Goal: Task Accomplishment & Management: Use online tool/utility

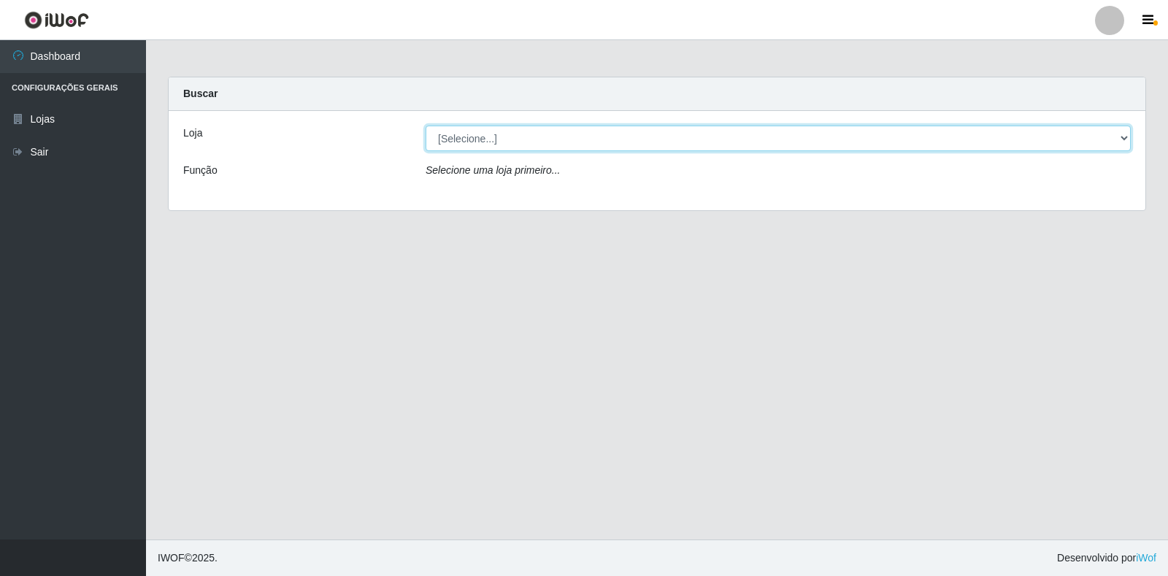
click at [1123, 147] on select "[Selecione...] Extrabom - Loja 18 Goiabeiras" at bounding box center [778, 139] width 705 height 26
select select "501"
click at [426, 126] on select "[Selecione...] Extrabom - Loja 18 Goiabeiras" at bounding box center [778, 139] width 705 height 26
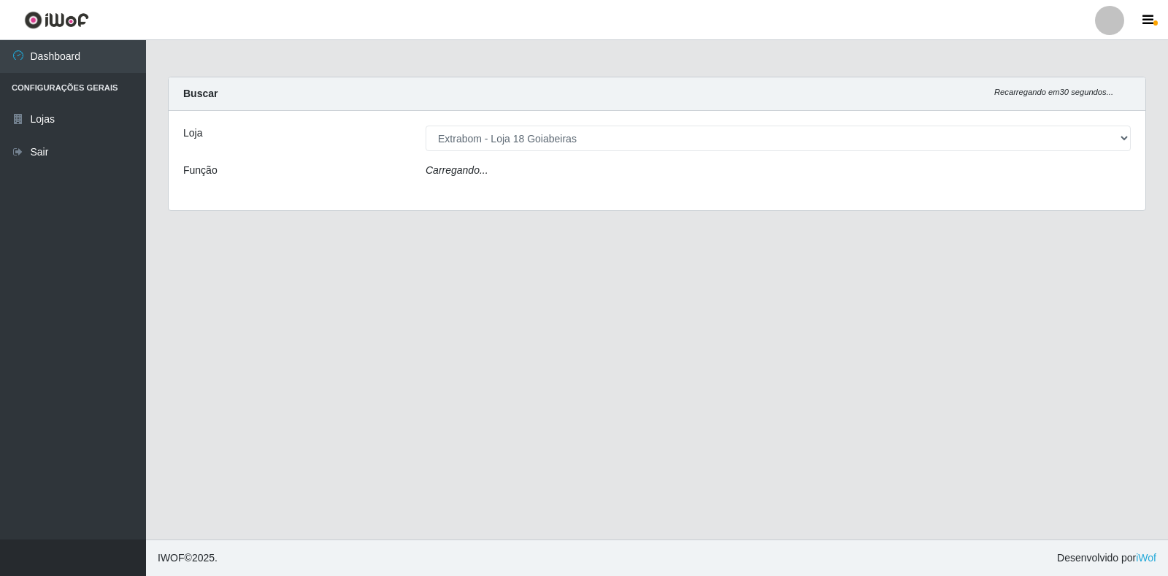
click at [566, 172] on div "Carregando..." at bounding box center [778, 173] width 727 height 21
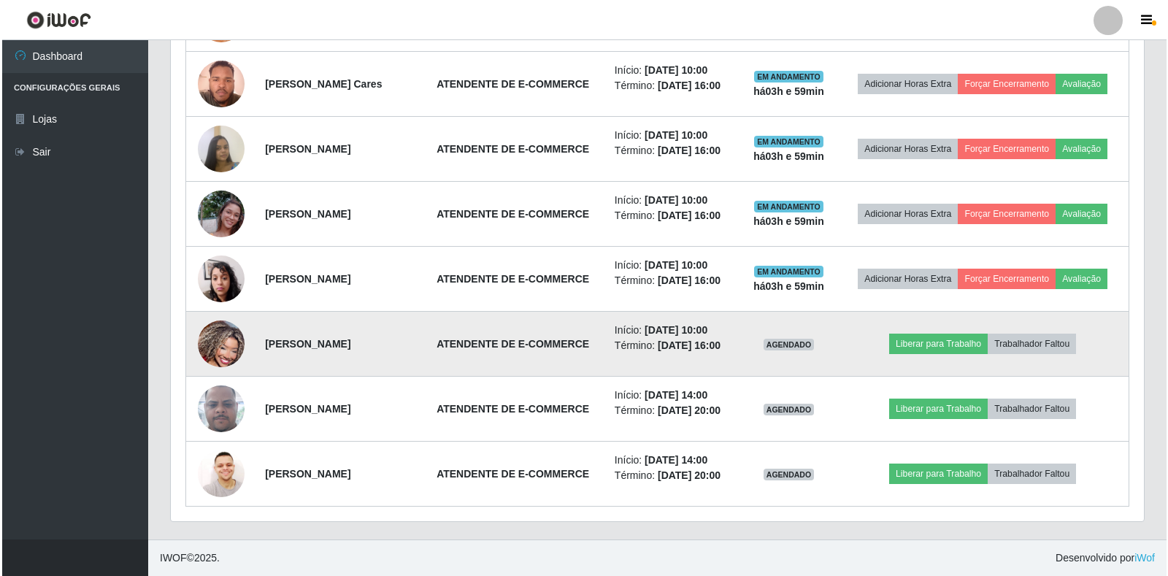
scroll to position [893, 0]
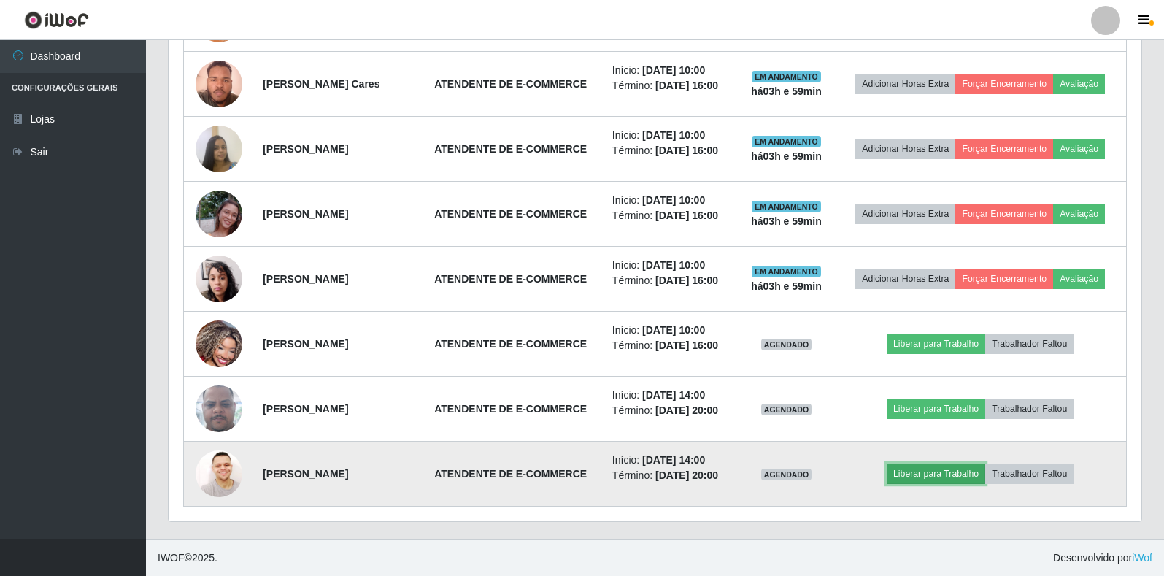
click at [956, 466] on button "Liberar para Trabalho" at bounding box center [936, 474] width 99 height 20
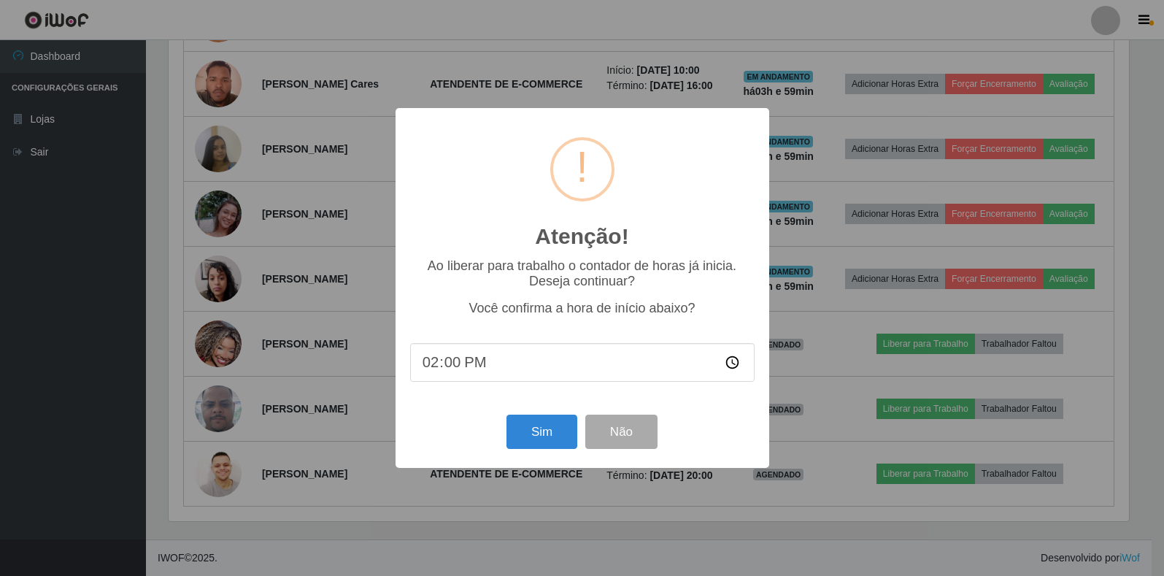
scroll to position [303, 964]
click at [550, 440] on button "Sim" at bounding box center [543, 432] width 71 height 34
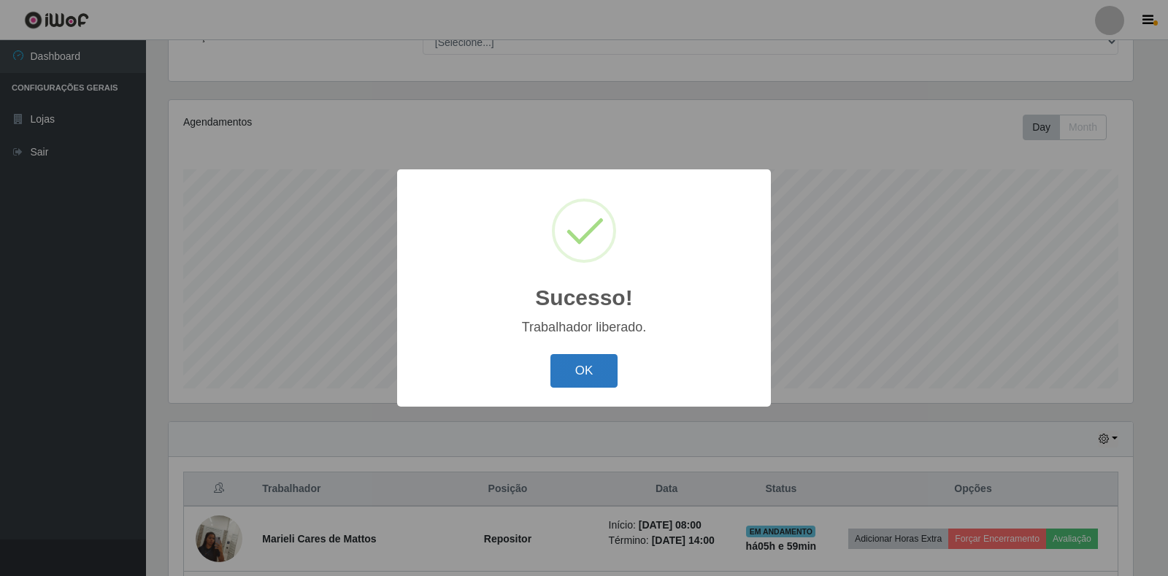
click at [606, 366] on button "OK" at bounding box center [584, 371] width 68 height 34
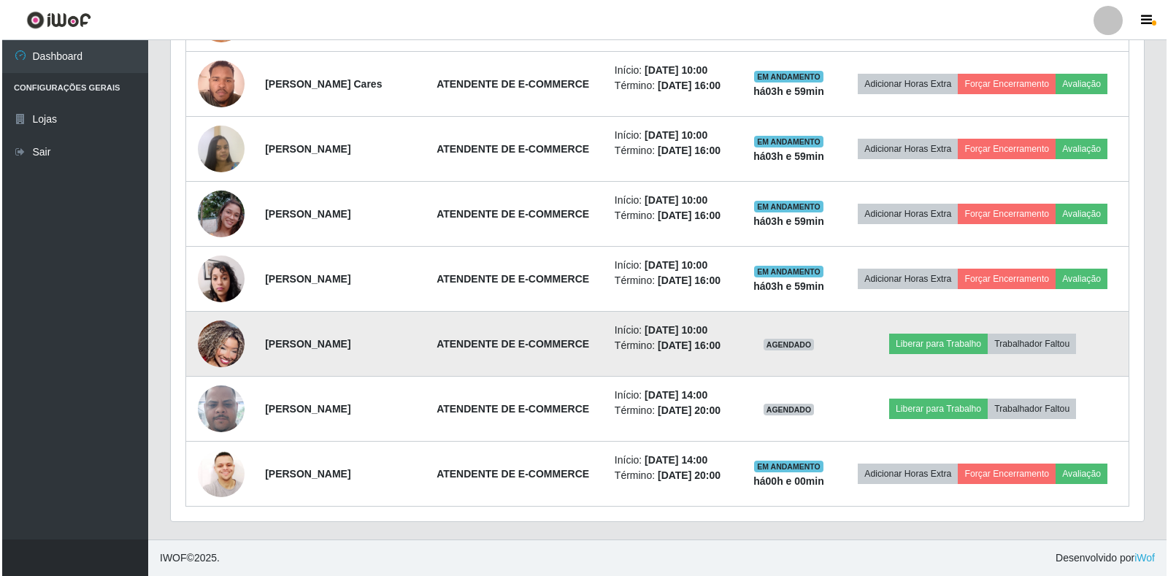
scroll to position [893, 0]
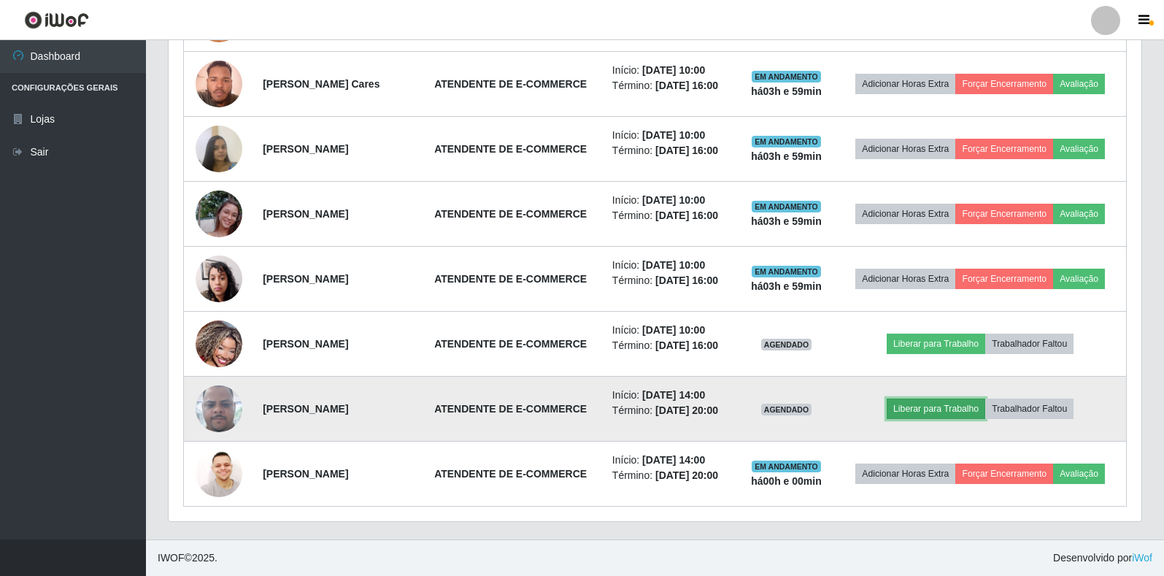
click at [974, 399] on button "Liberar para Trabalho" at bounding box center [936, 409] width 99 height 20
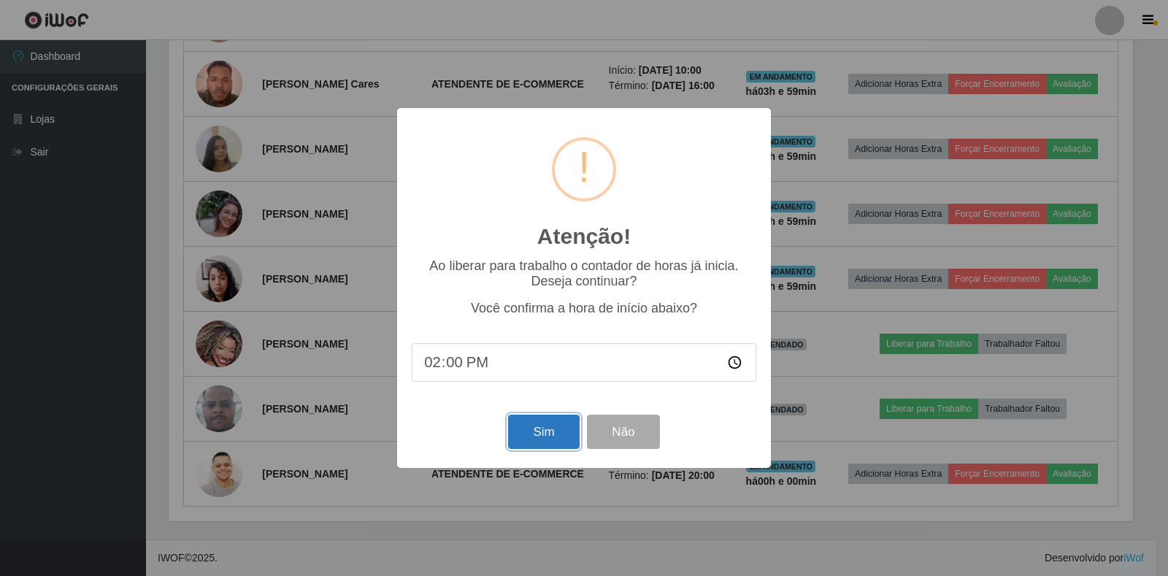
click at [539, 440] on button "Sim" at bounding box center [543, 432] width 71 height 34
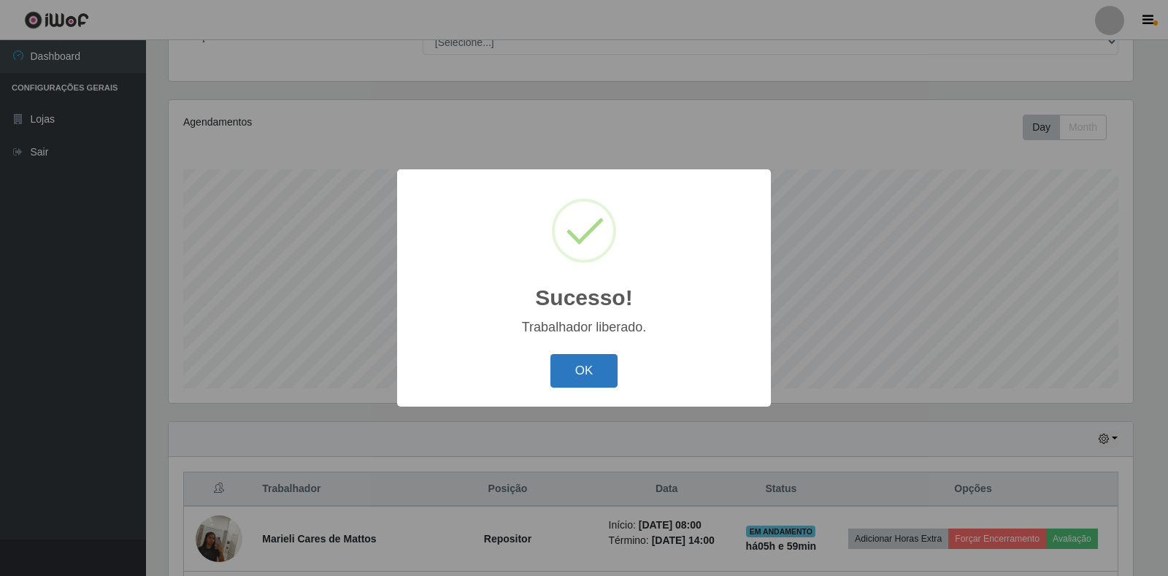
click at [593, 384] on button "OK" at bounding box center [584, 371] width 68 height 34
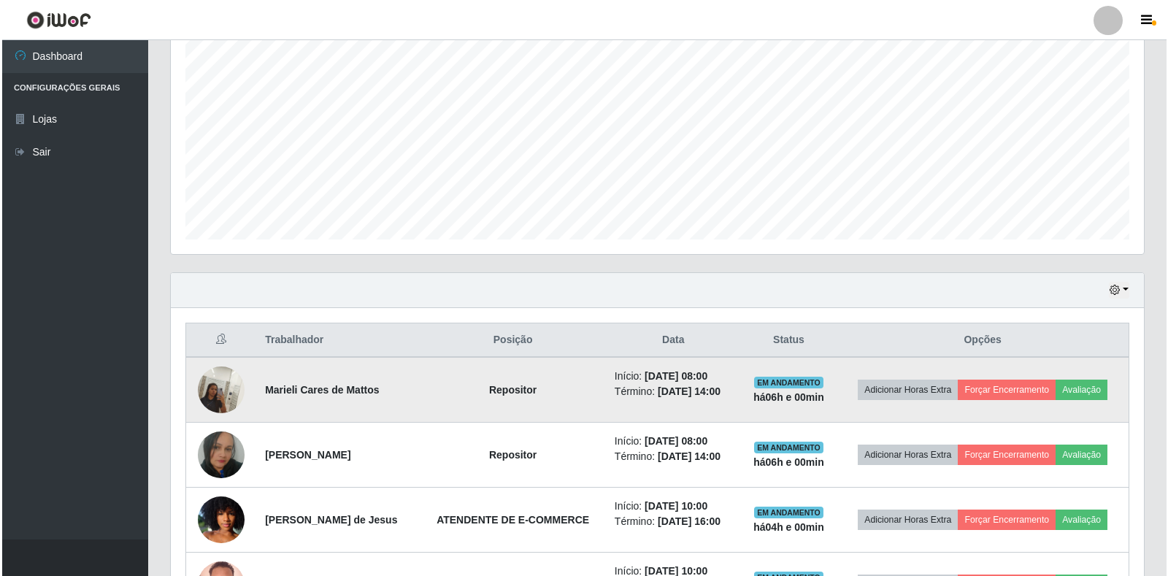
scroll to position [353, 0]
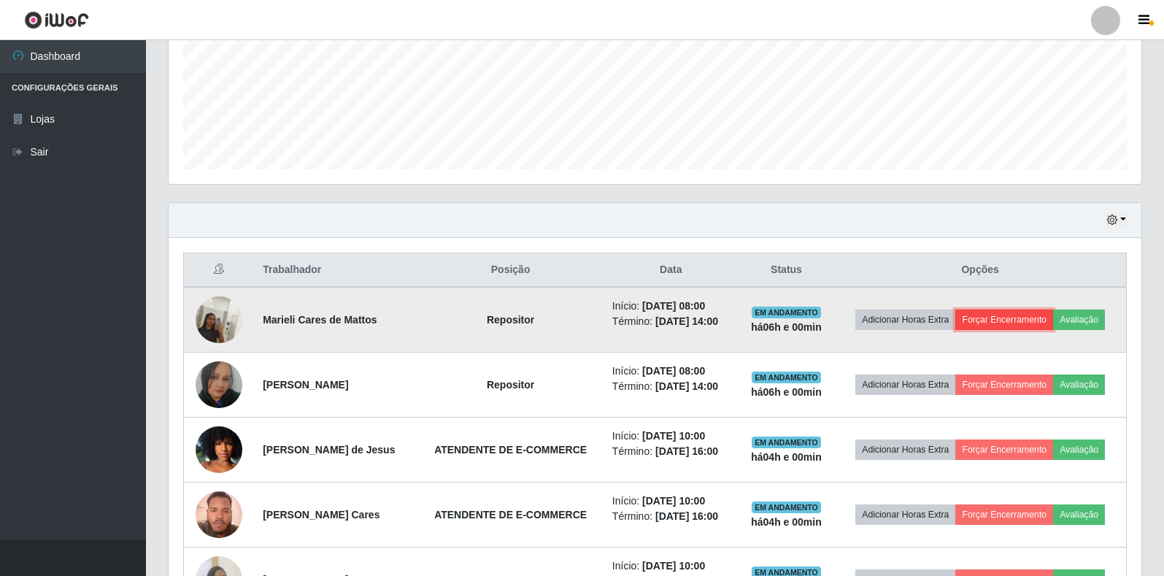
click at [1031, 315] on button "Forçar Encerramento" at bounding box center [1005, 320] width 98 height 20
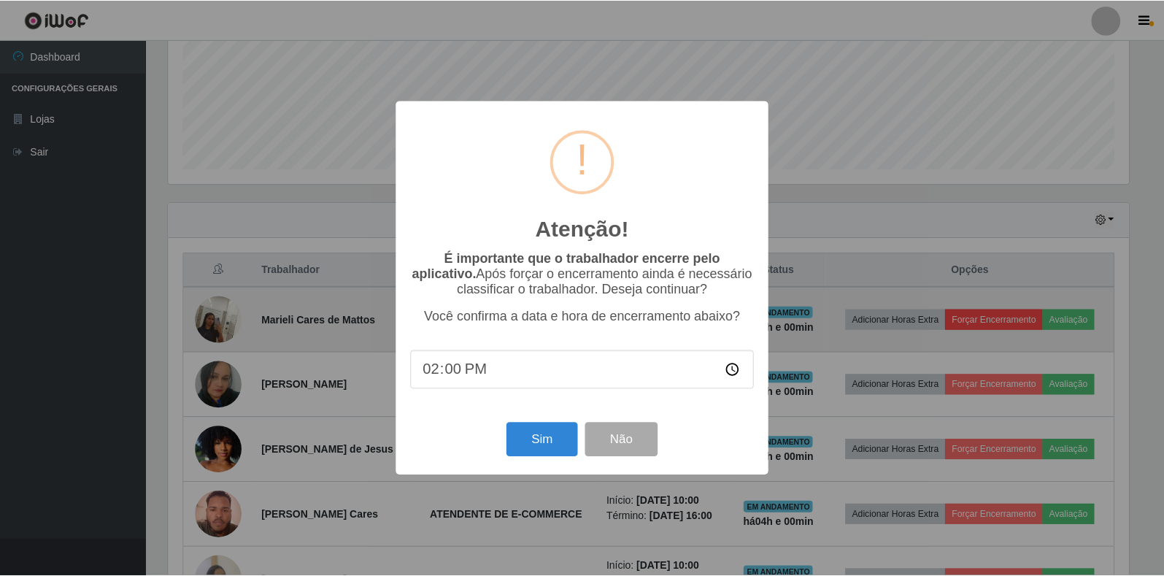
scroll to position [303, 964]
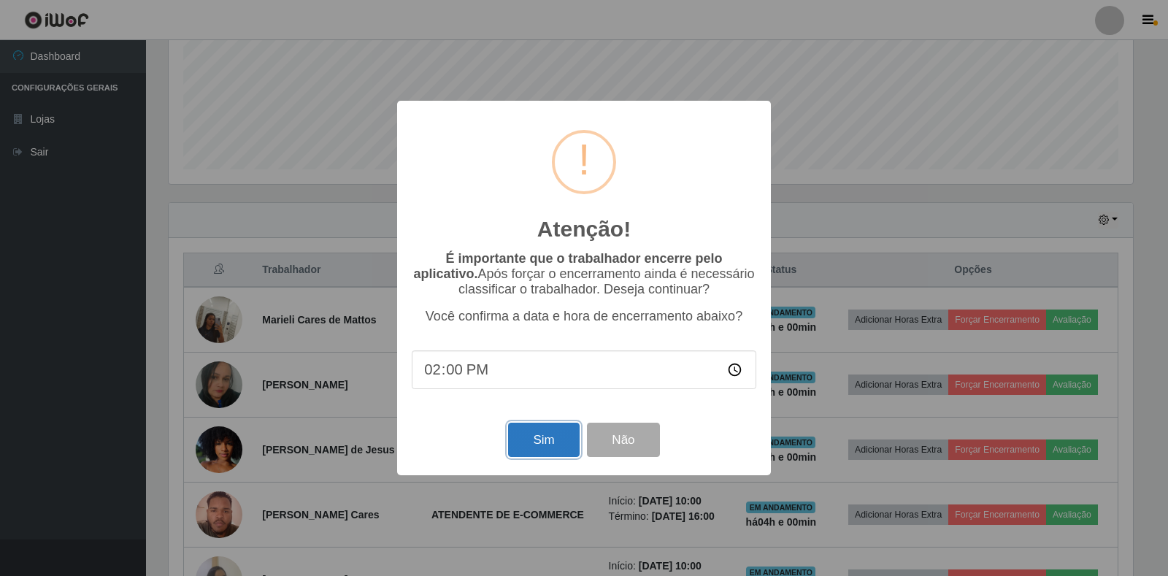
click at [557, 441] on button "Sim" at bounding box center [543, 440] width 71 height 34
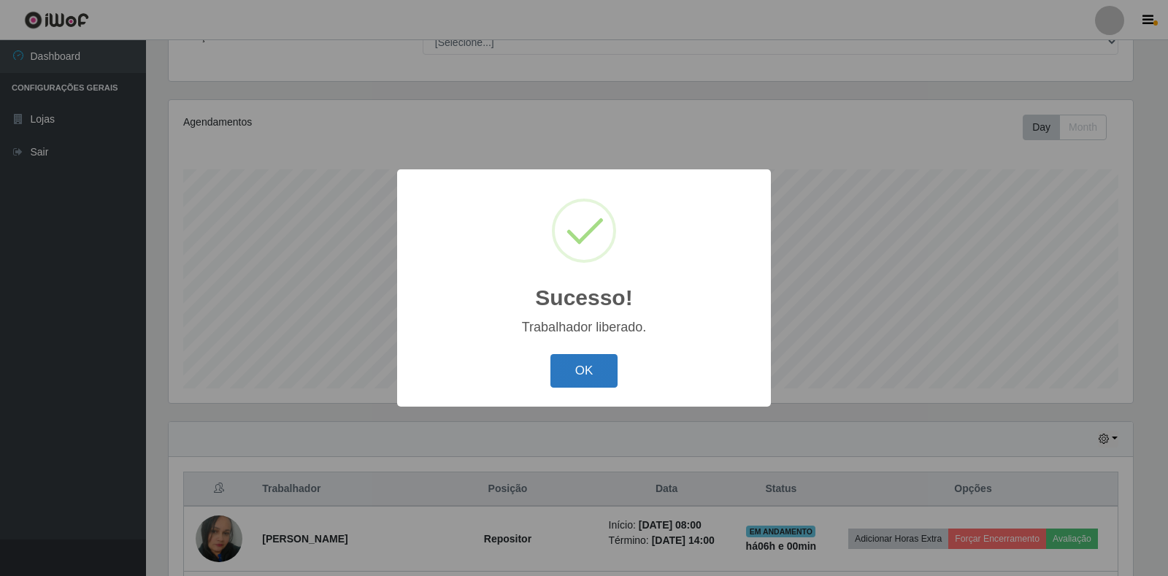
click at [603, 369] on button "OK" at bounding box center [584, 371] width 68 height 34
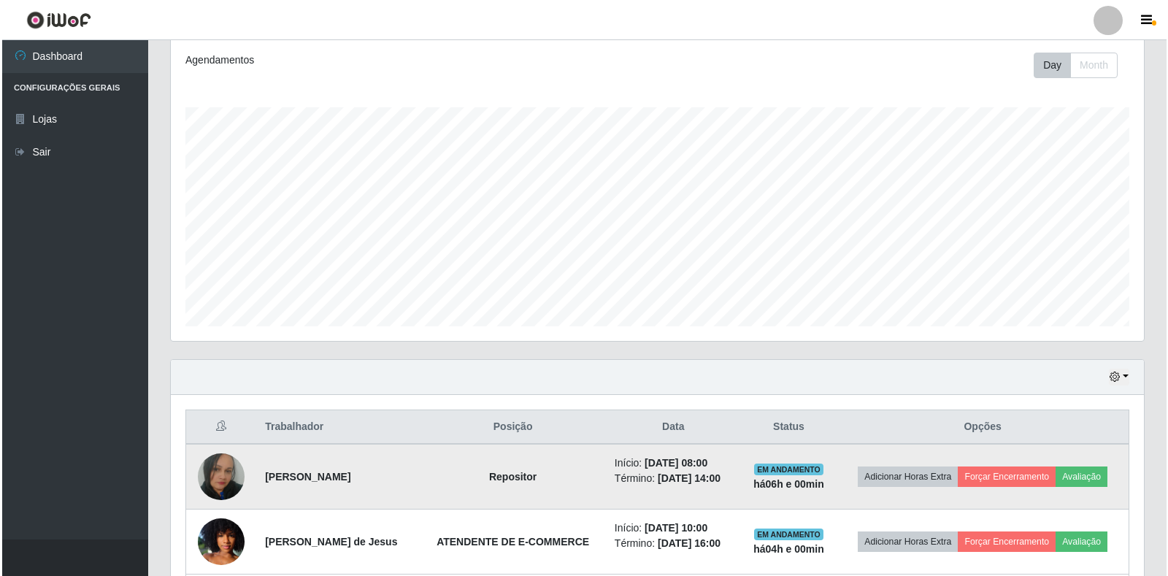
scroll to position [280, 0]
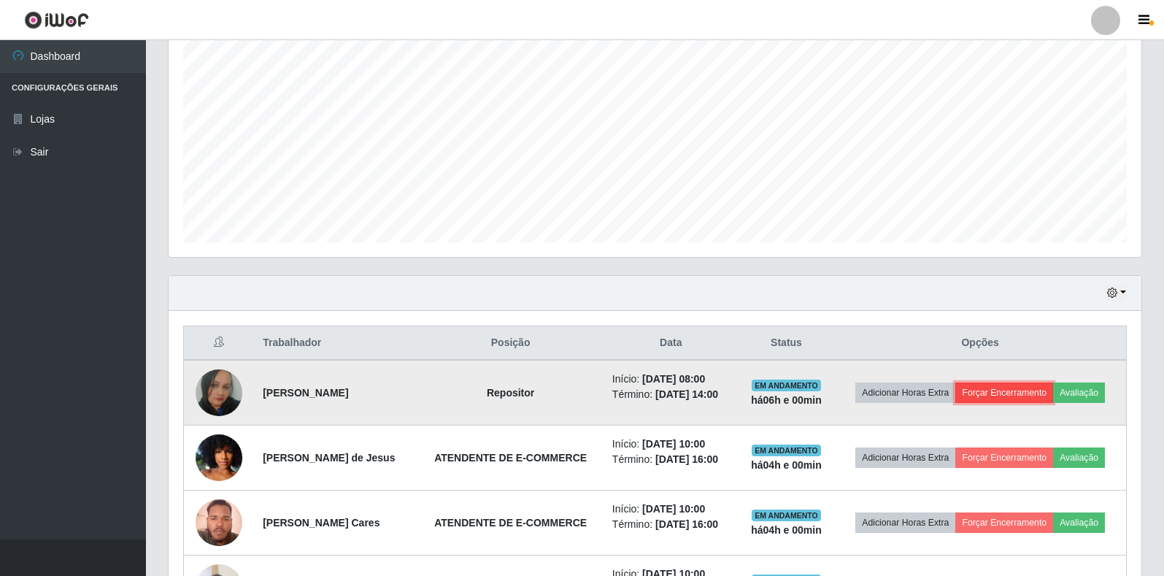
click at [1049, 391] on button "Forçar Encerramento" at bounding box center [1005, 393] width 98 height 20
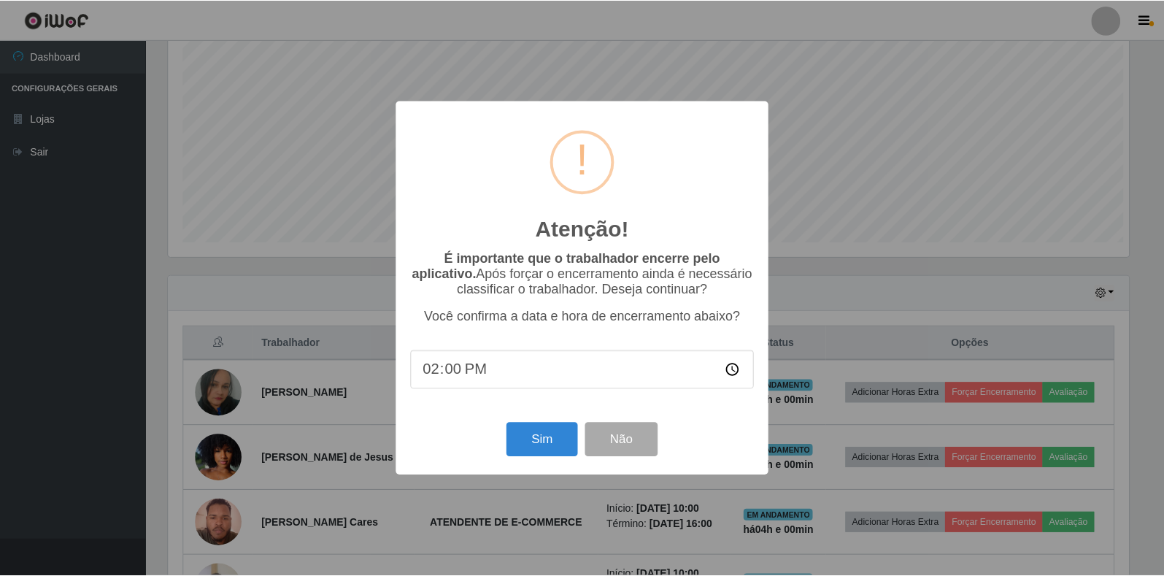
scroll to position [303, 964]
click at [557, 437] on button "Sim" at bounding box center [543, 440] width 71 height 34
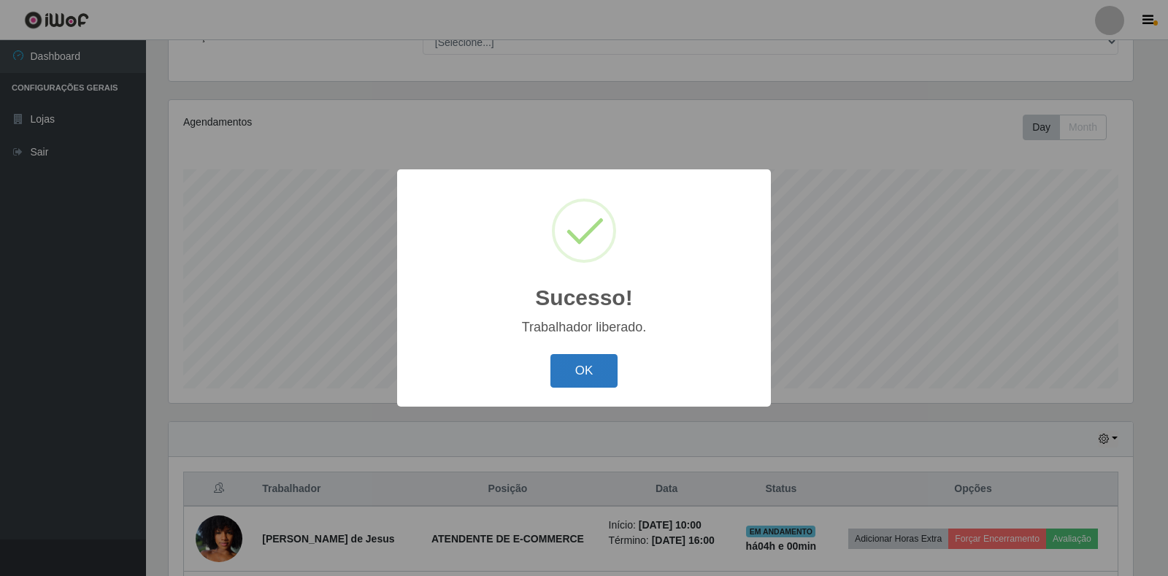
click at [577, 377] on button "OK" at bounding box center [584, 371] width 68 height 34
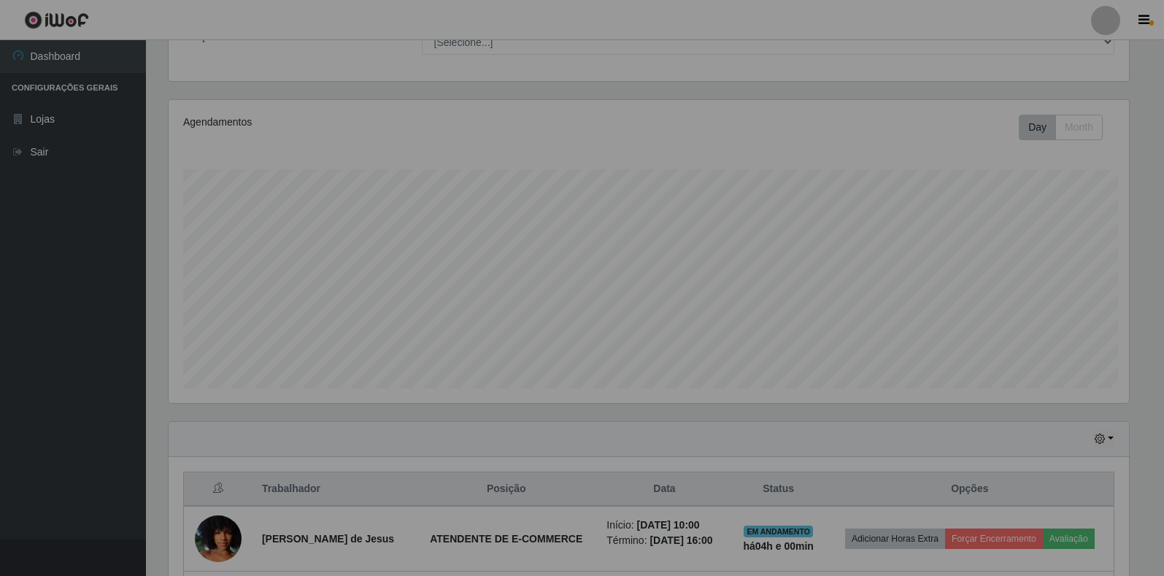
scroll to position [303, 973]
